Goal: Navigation & Orientation: Find specific page/section

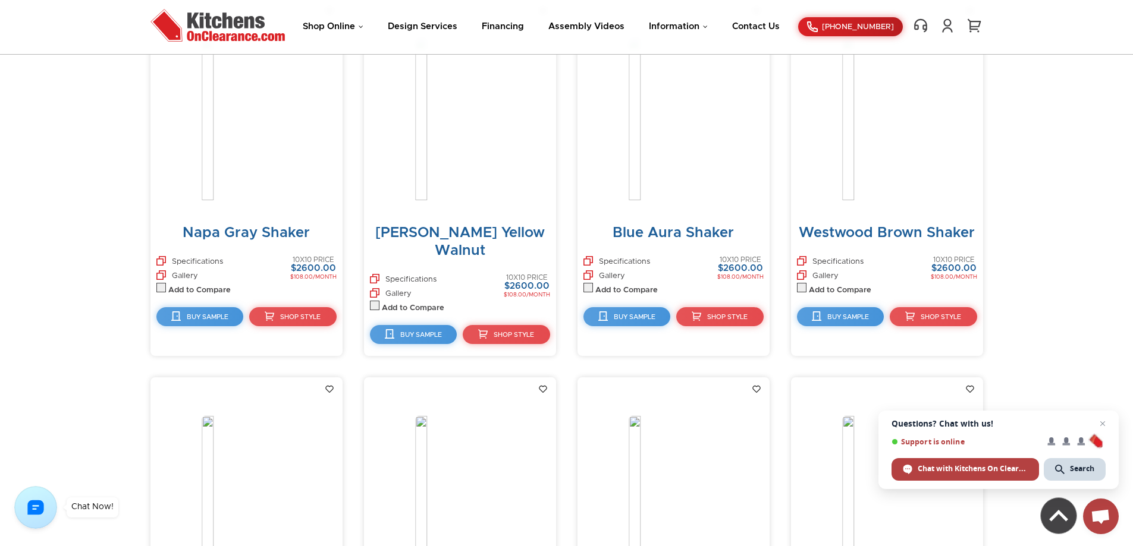
scroll to position [1255, 0]
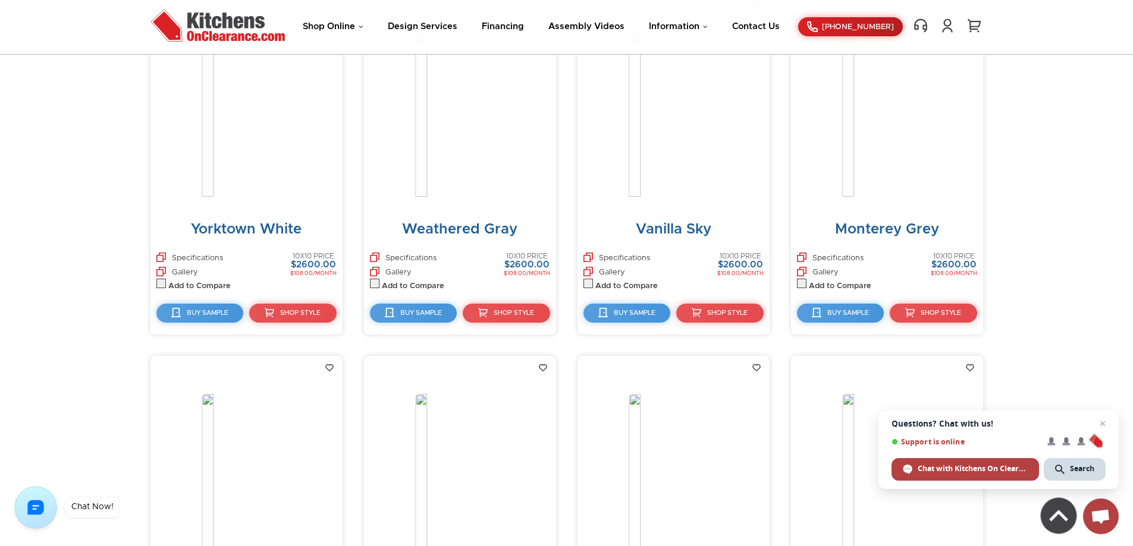
click at [480, 180] on img at bounding box center [459, 122] width 89 height 177
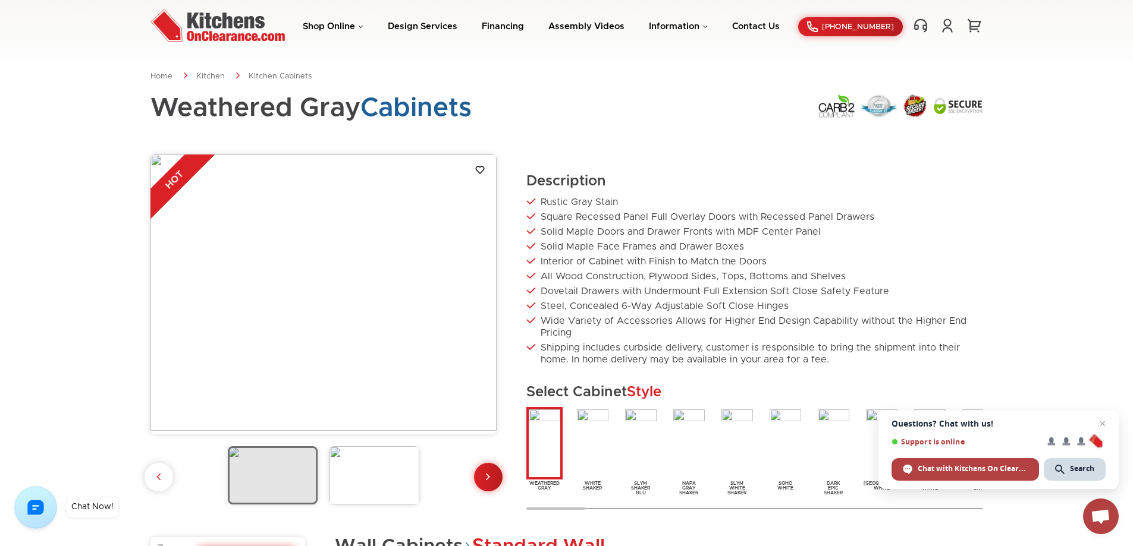
click at [548, 452] on img at bounding box center [544, 443] width 36 height 73
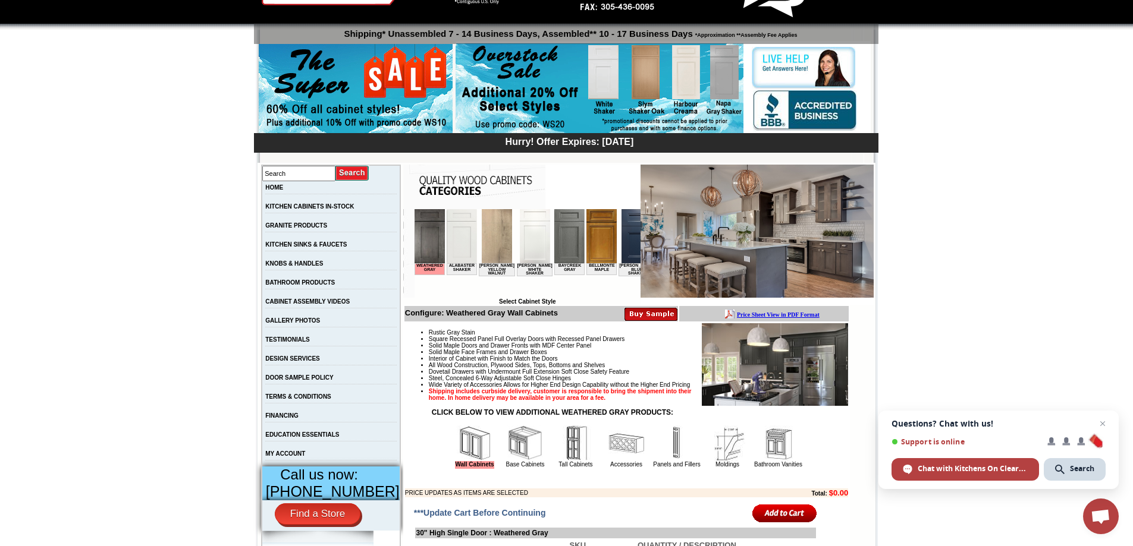
scroll to position [119, 0]
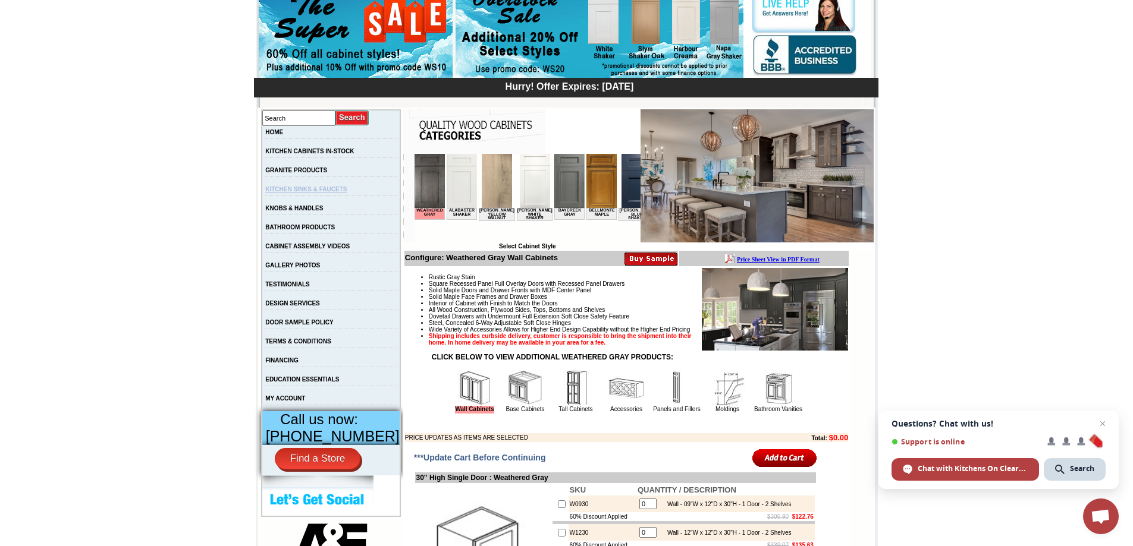
click at [313, 192] on link "KITCHEN SINKS & FAUCETS" at bounding box center [305, 189] width 81 height 7
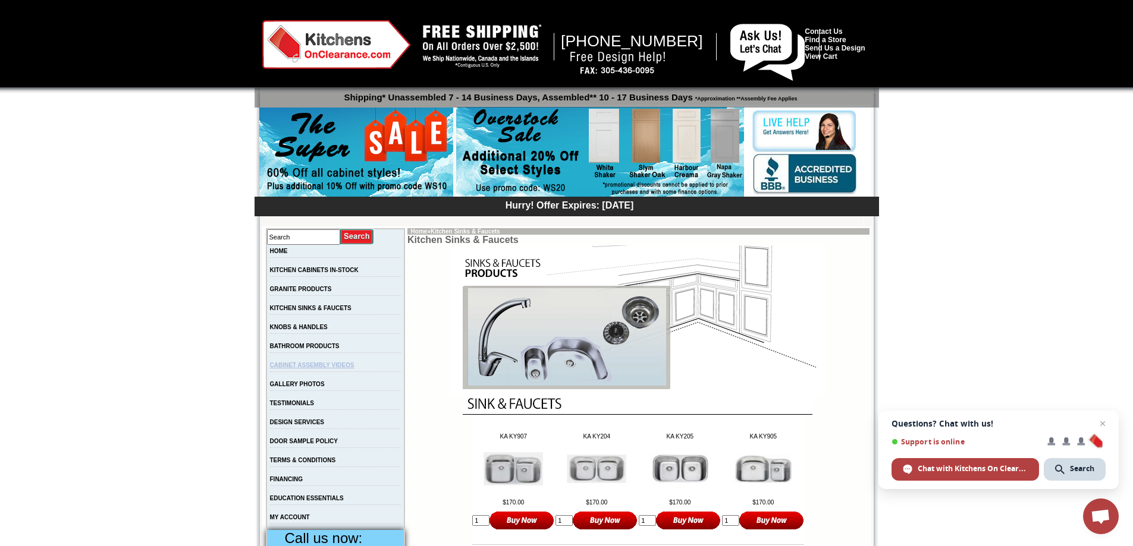
click at [307, 369] on link "CABINET ASSEMBLY VIDEOS" at bounding box center [312, 365] width 84 height 7
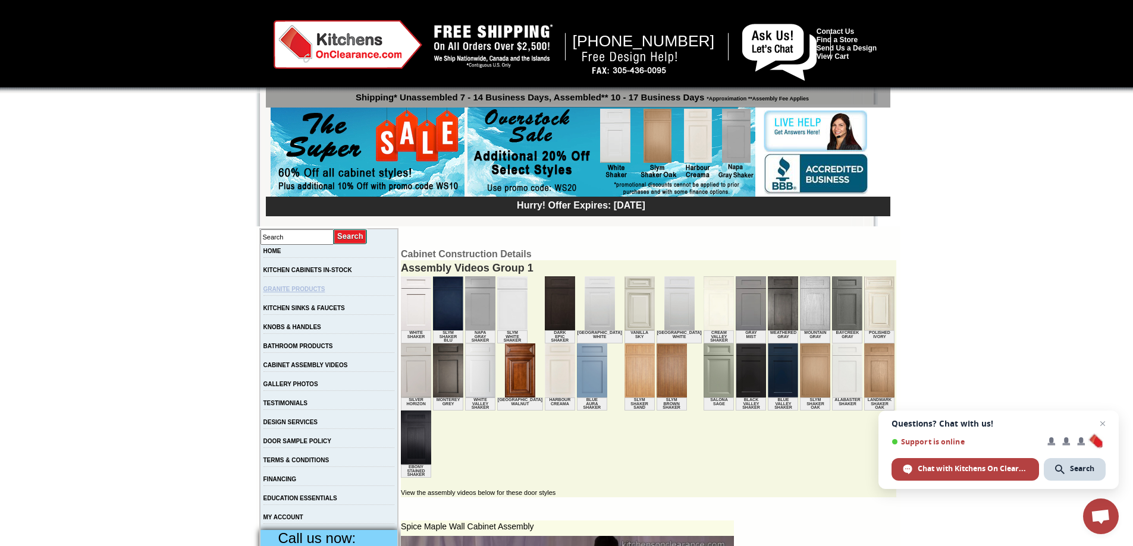
click at [312, 290] on link "GRANITE PRODUCTS" at bounding box center [294, 289] width 62 height 7
